Goal: Navigation & Orientation: Find specific page/section

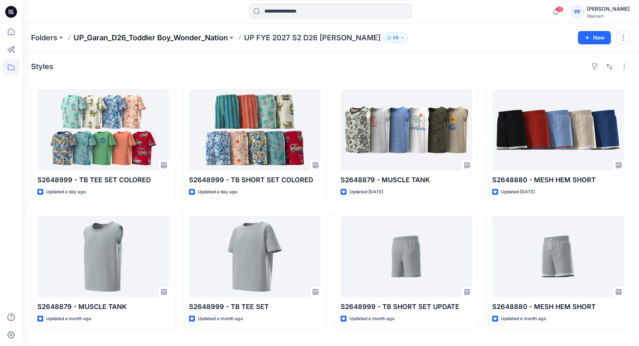
click at [111, 39] on p "UP_Garan_D26_Toddler Boy_Wonder_Nation" at bounding box center [151, 38] width 154 height 10
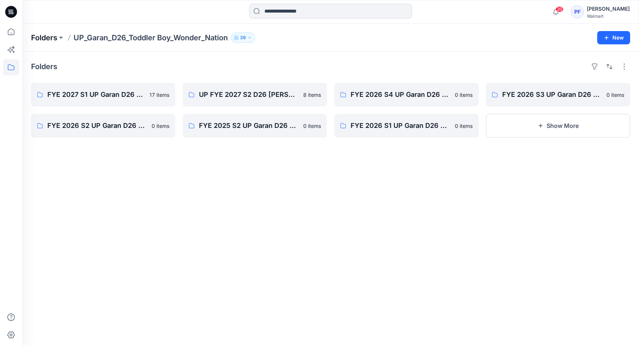
click at [47, 37] on p "Folders" at bounding box center [44, 38] width 26 height 10
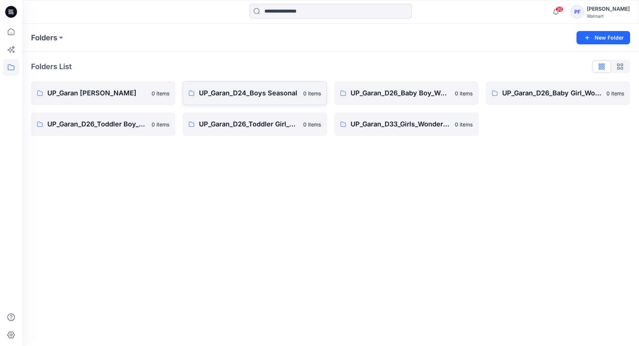
click at [235, 99] on link "UP_Garan_D24_Boys Seasonal 0 items" at bounding box center [255, 93] width 144 height 24
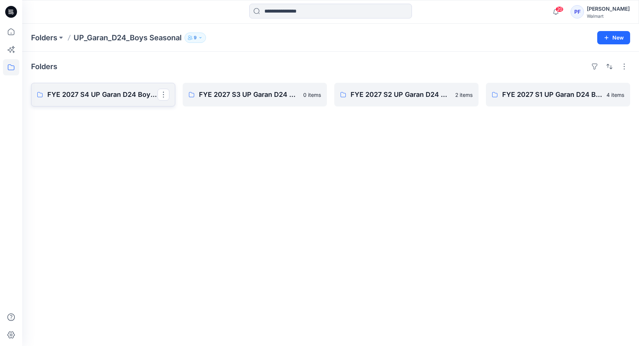
click at [78, 93] on p "FYE 2027 S4 UP Garan D24 Boys Seasonal" at bounding box center [102, 95] width 110 height 10
click at [237, 88] on link "FYE 2027 S3 UP Garan D24 Boys Seasonal" at bounding box center [255, 95] width 144 height 24
click at [405, 94] on p "FYE 2027 S2 UP Garan D24 Boys Seasonal" at bounding box center [406, 95] width 110 height 10
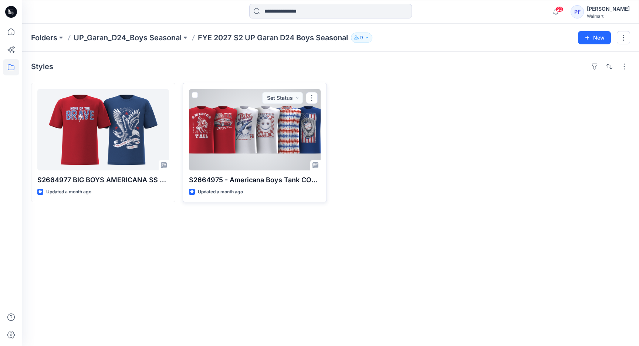
click at [250, 137] on div at bounding box center [255, 129] width 132 height 81
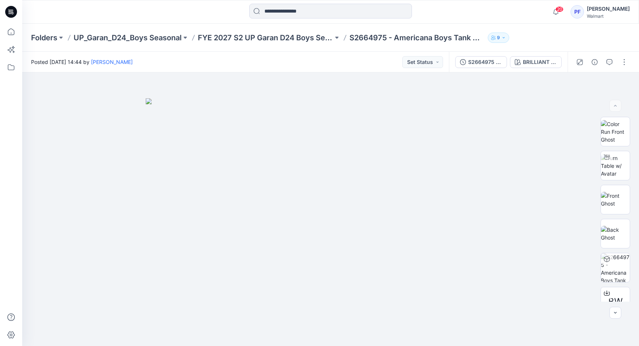
click at [505, 36] on icon "button" at bounding box center [504, 38] width 4 height 4
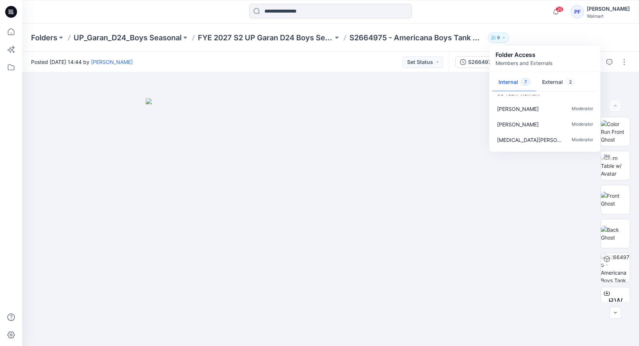
scroll to position [53, 0]
click at [547, 34] on div "Folders UP_Garan_D24_Boys Seasonal FYE 2027 S2 UP Garan D24 Boys Seasonal S2664…" at bounding box center [302, 38] width 542 height 10
